Goal: Download file/media

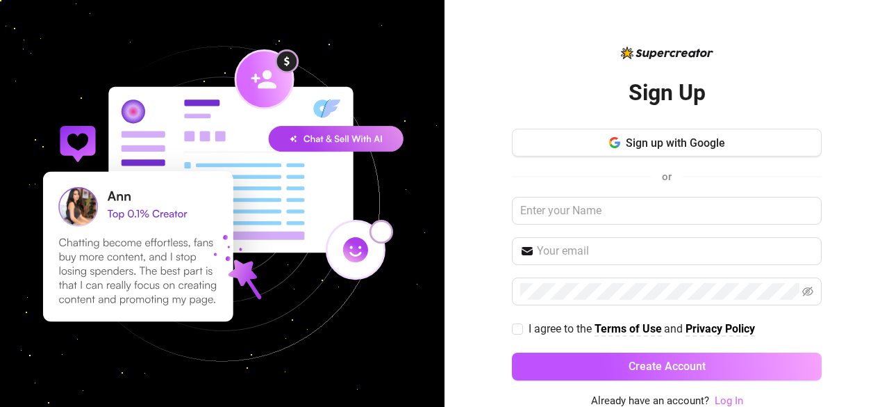
click at [715, 395] on link "Log In" at bounding box center [729, 400] width 28 height 13
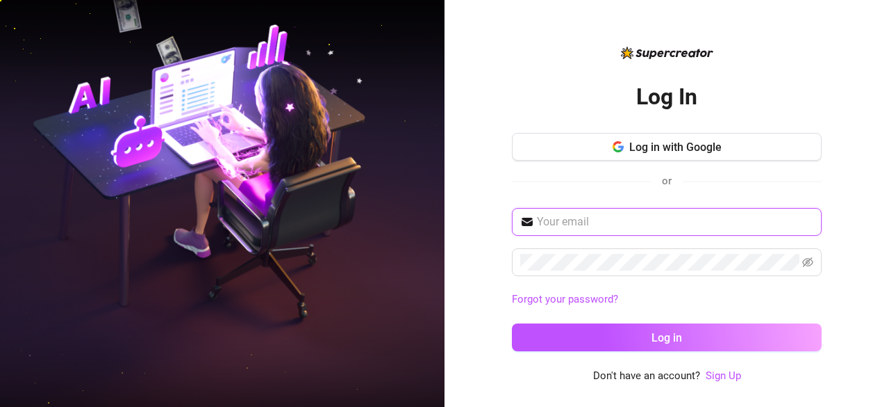
click at [691, 224] on input "text" at bounding box center [675, 221] width 277 height 17
type input "[EMAIL_ADDRESS][DOMAIN_NAME]"
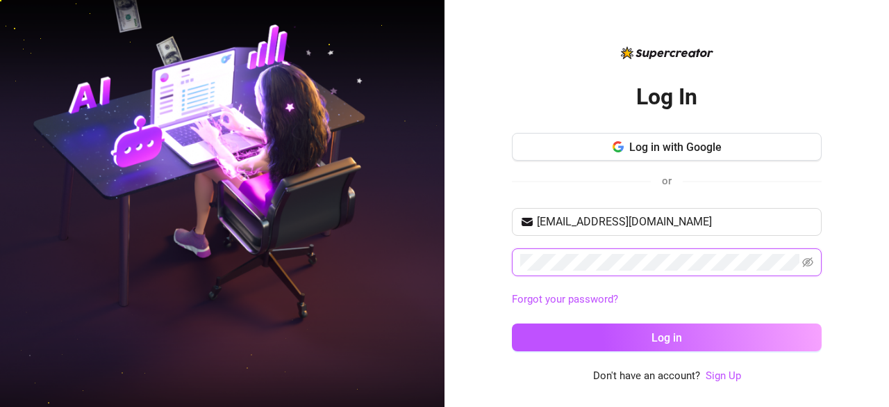
click at [512, 323] on button "Log in" at bounding box center [667, 337] width 310 height 28
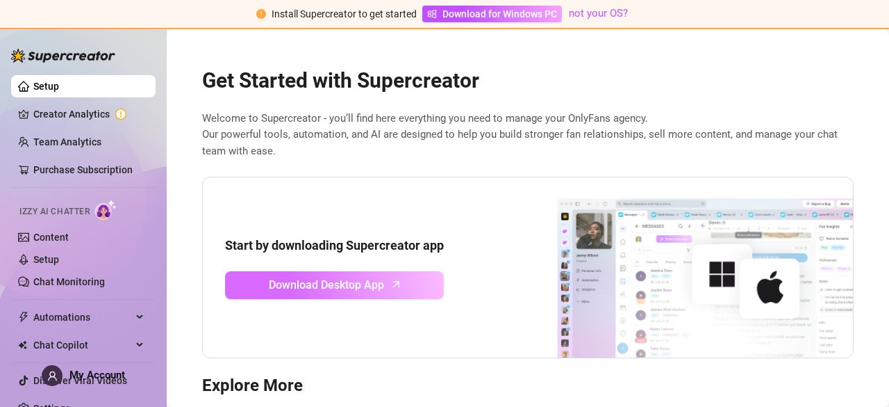
click at [300, 278] on span "Download Desktop App" at bounding box center [326, 284] width 115 height 17
